Goal: Download file/media

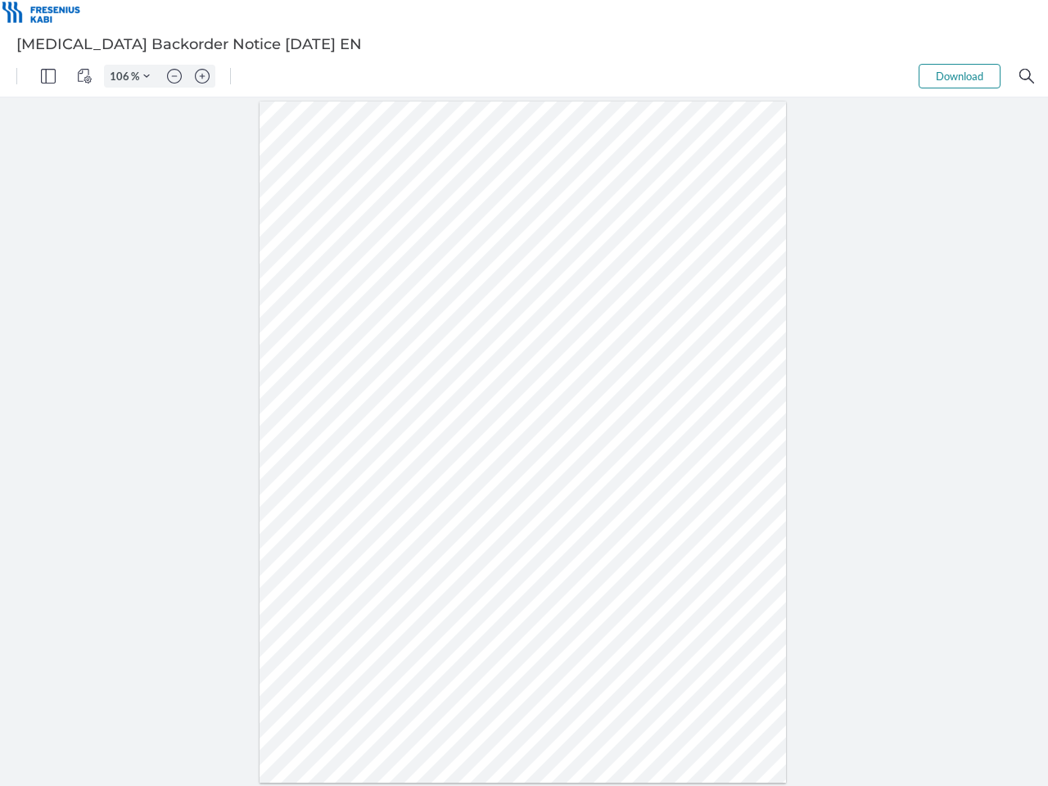
click at [48, 76] on img "Panel" at bounding box center [48, 76] width 15 height 15
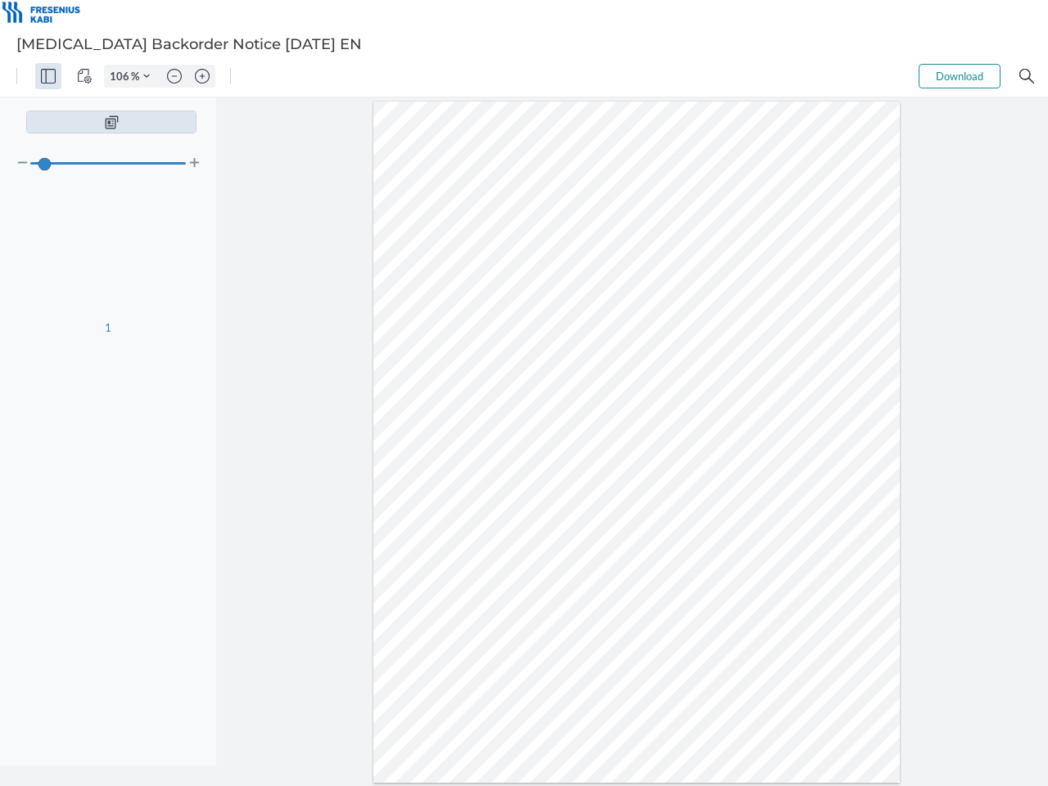
click at [84, 76] on img "View Controls" at bounding box center [84, 76] width 15 height 15
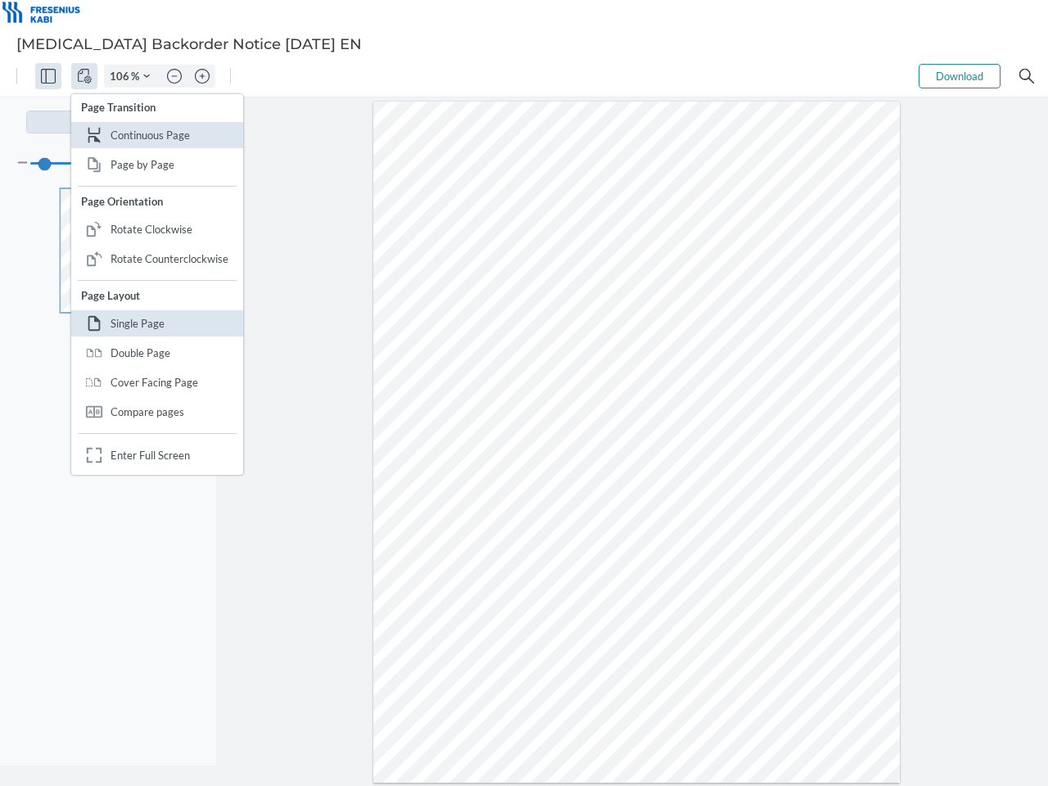
click at [122, 76] on input "106" at bounding box center [118, 76] width 26 height 15
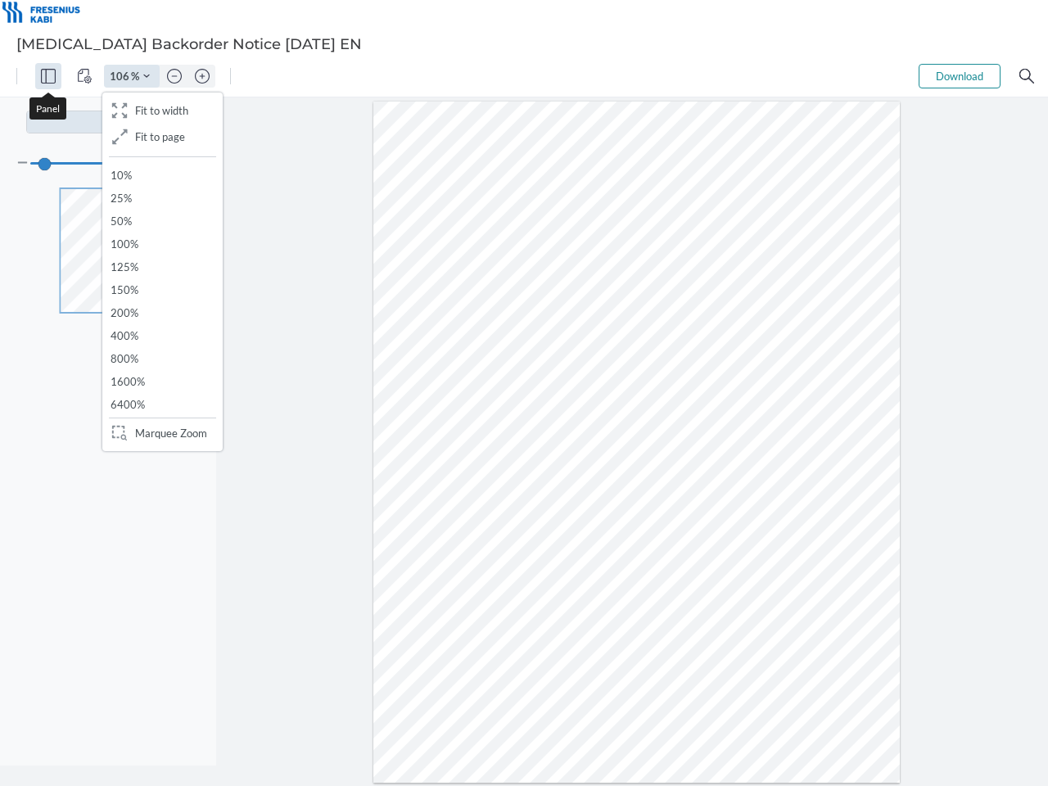
click at [147, 76] on img "Zoom Controls" at bounding box center [146, 76] width 7 height 7
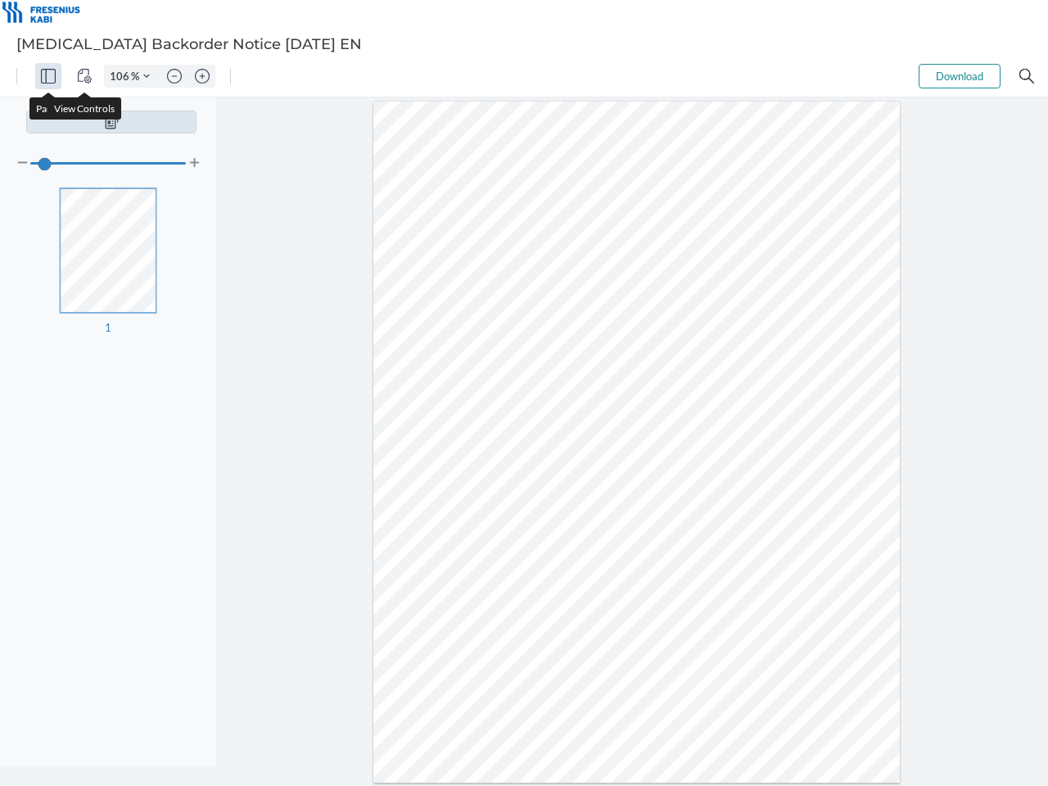
click at [174, 76] on img "Zoom out" at bounding box center [174, 76] width 15 height 15
click at [202, 76] on img "Zoom in" at bounding box center [202, 76] width 15 height 15
type input "106"
click at [960, 76] on button "Download" at bounding box center [960, 76] width 82 height 25
click at [1027, 76] on img "Search" at bounding box center [1026, 76] width 15 height 15
